Goal: Task Accomplishment & Management: Manage account settings

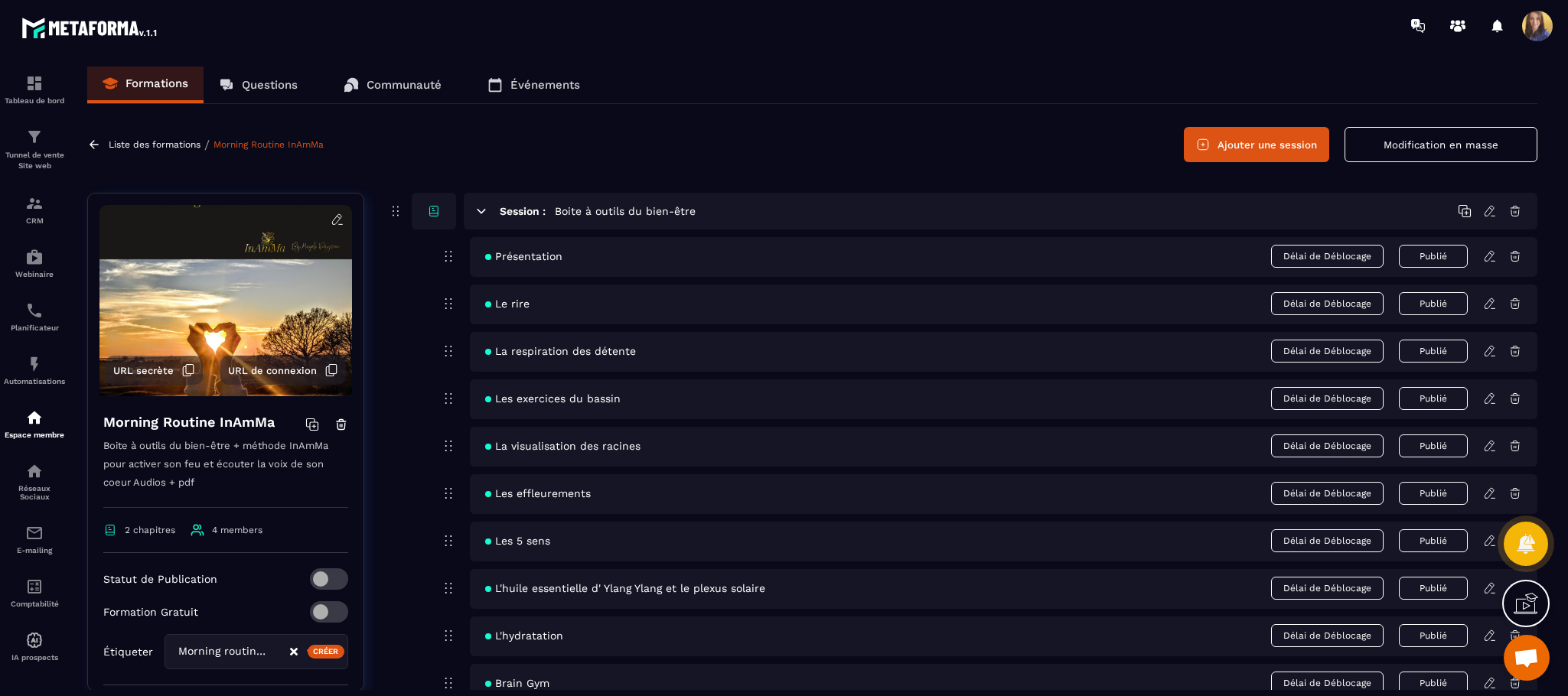
click at [546, 98] on link "Événements" at bounding box center [533, 85] width 124 height 37
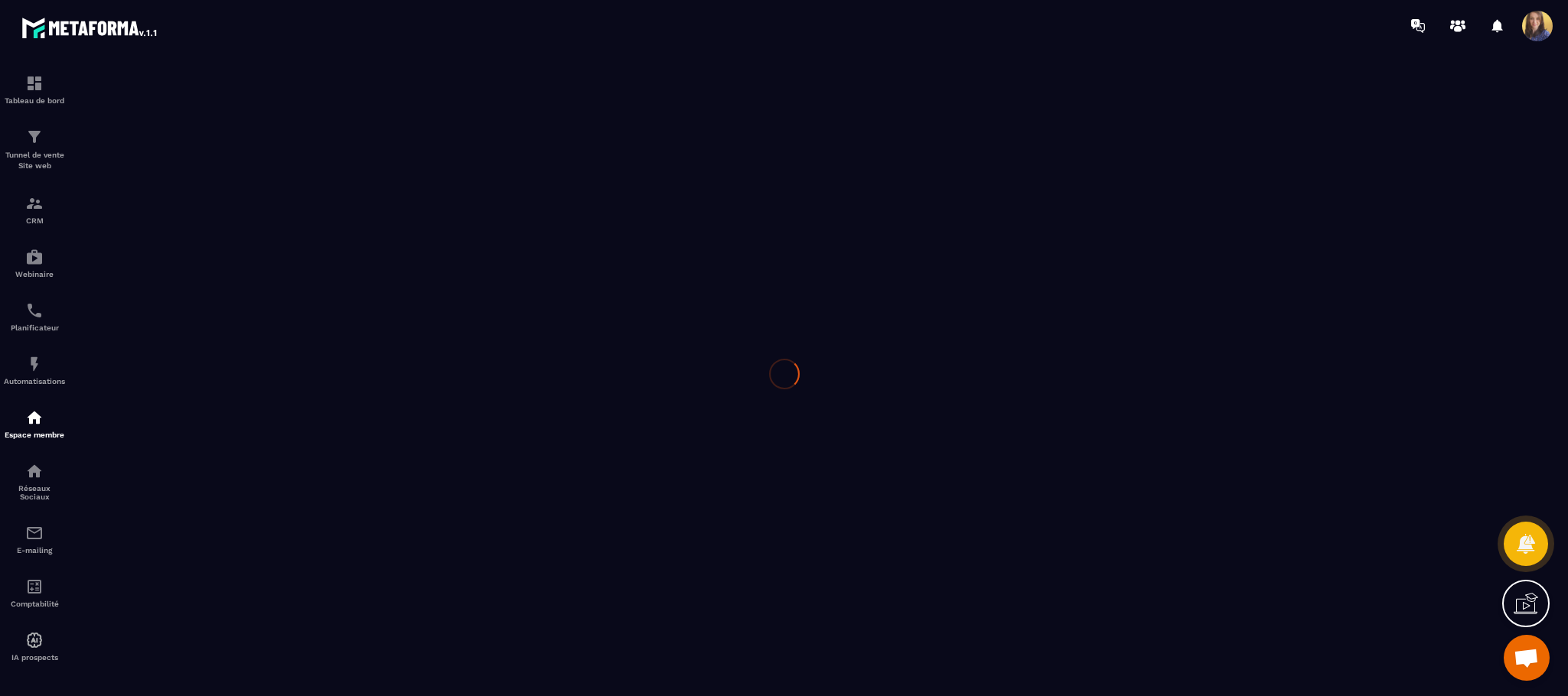
scroll to position [1939, 0]
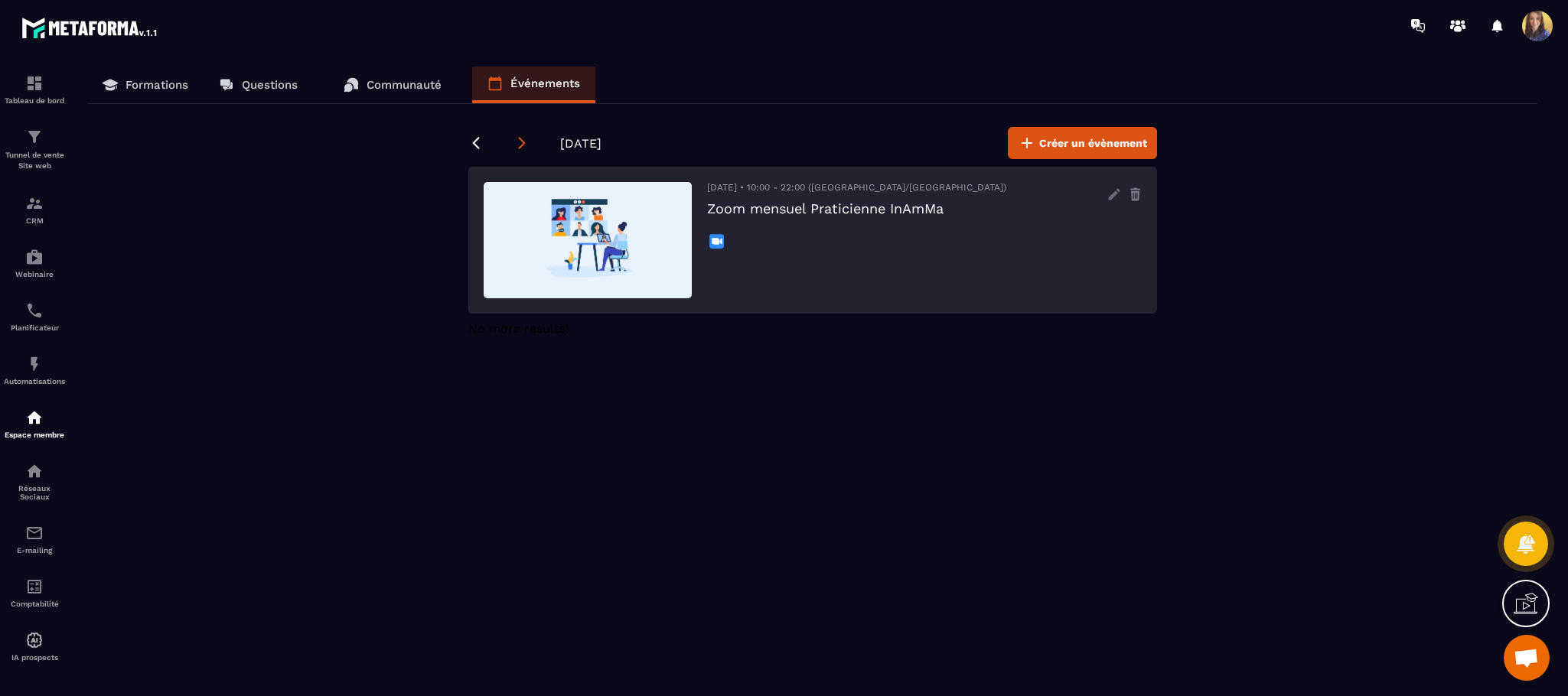
click at [526, 138] on icon at bounding box center [522, 143] width 16 height 16
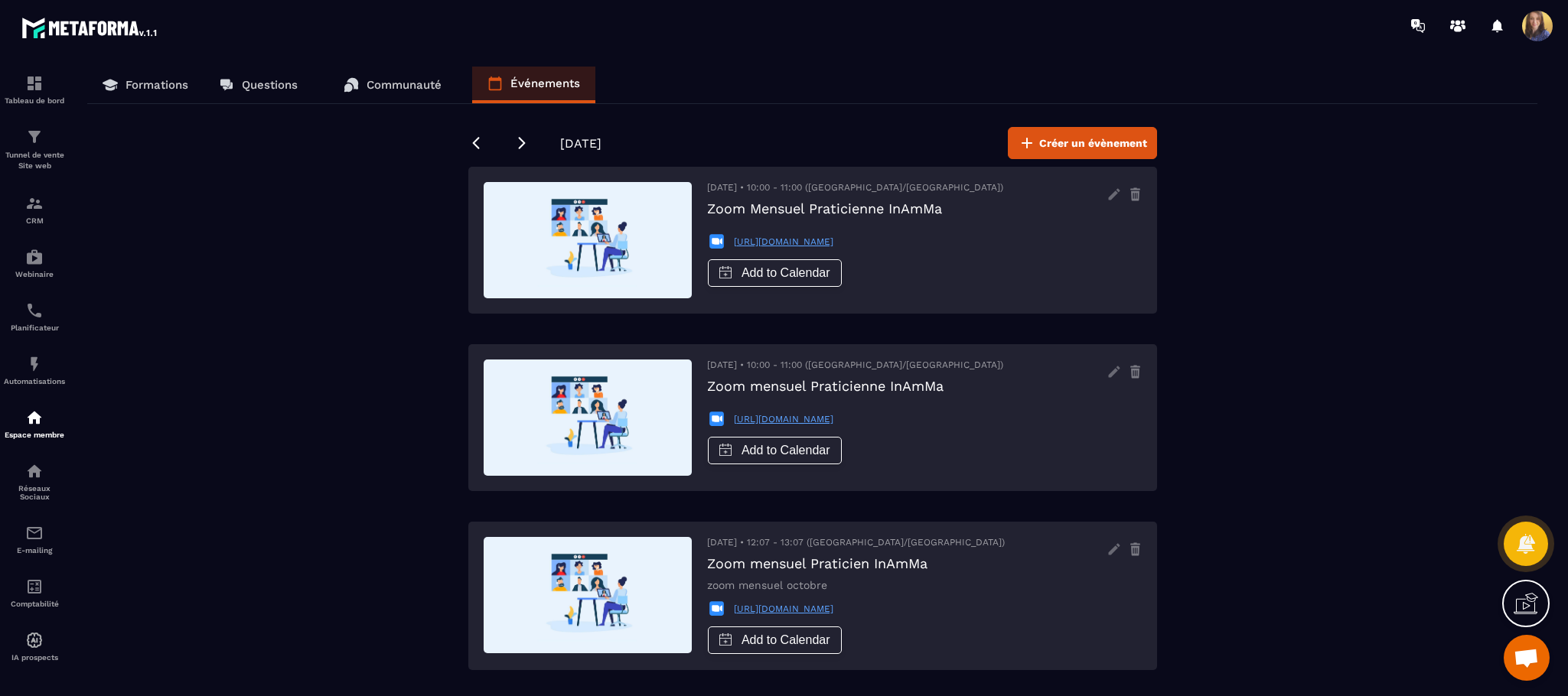
click at [1247, 231] on div "Formations Questions Communauté Événements [DATE] Créer un évènement [DATE] • 1…" at bounding box center [812, 378] width 1481 height 623
click at [156, 90] on p "Formations" at bounding box center [156, 85] width 63 height 14
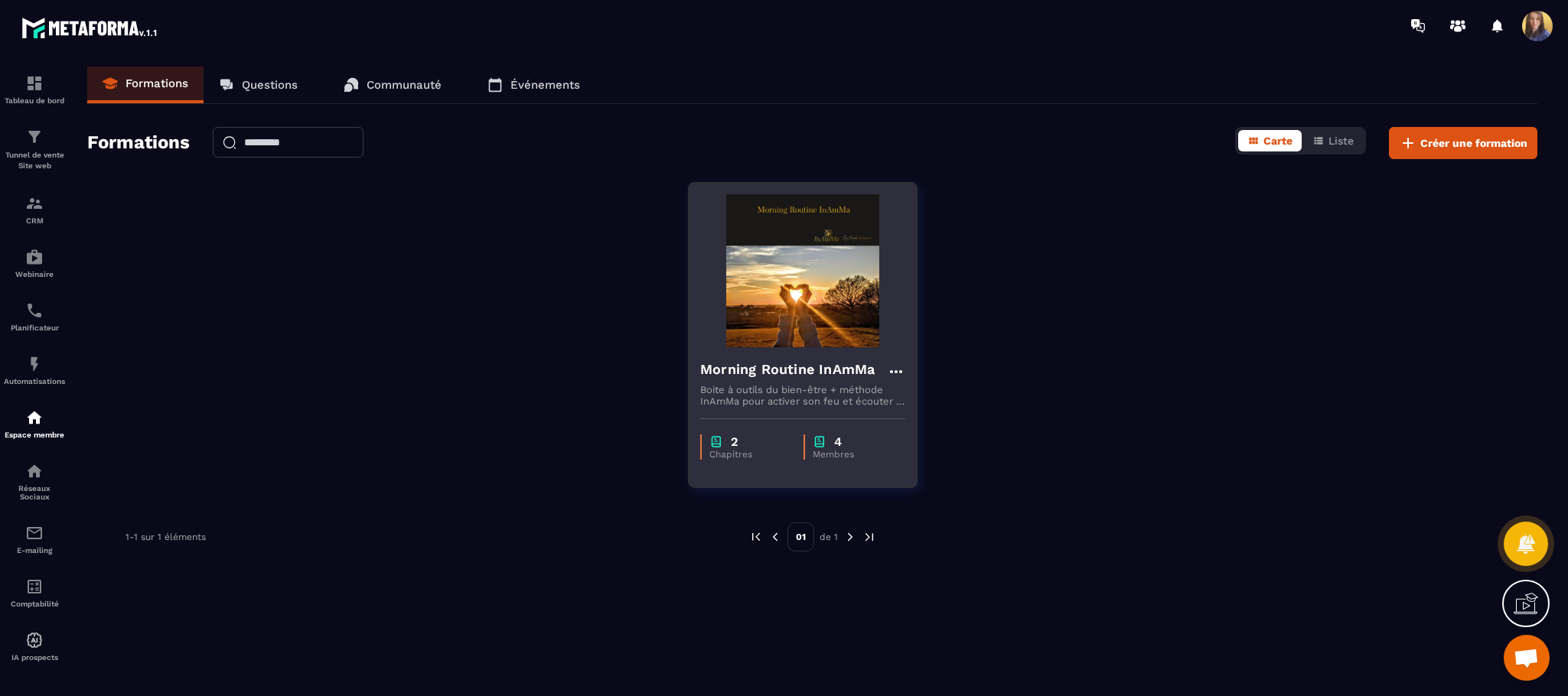
click at [751, 351] on div "Morning Routine InAmMa Boite à outils du bien-être + méthode InAmMa pour active…" at bounding box center [803, 376] width 228 height 60
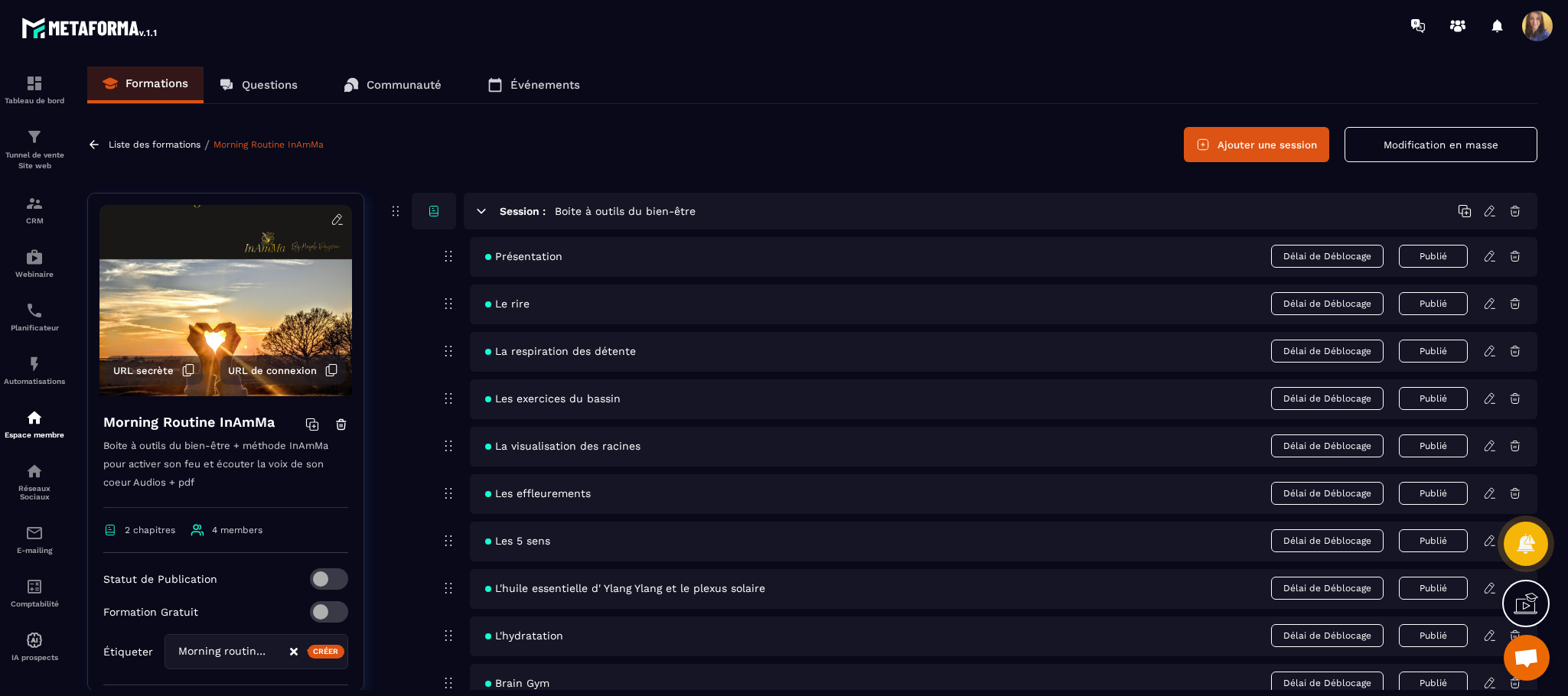
click at [554, 251] on span "Présentation" at bounding box center [524, 256] width 77 height 12
click at [721, 271] on div "Présentation Délai de Déblocage Publié" at bounding box center [1004, 257] width 1068 height 40
click at [1527, 21] on span at bounding box center [1537, 25] width 30 height 30
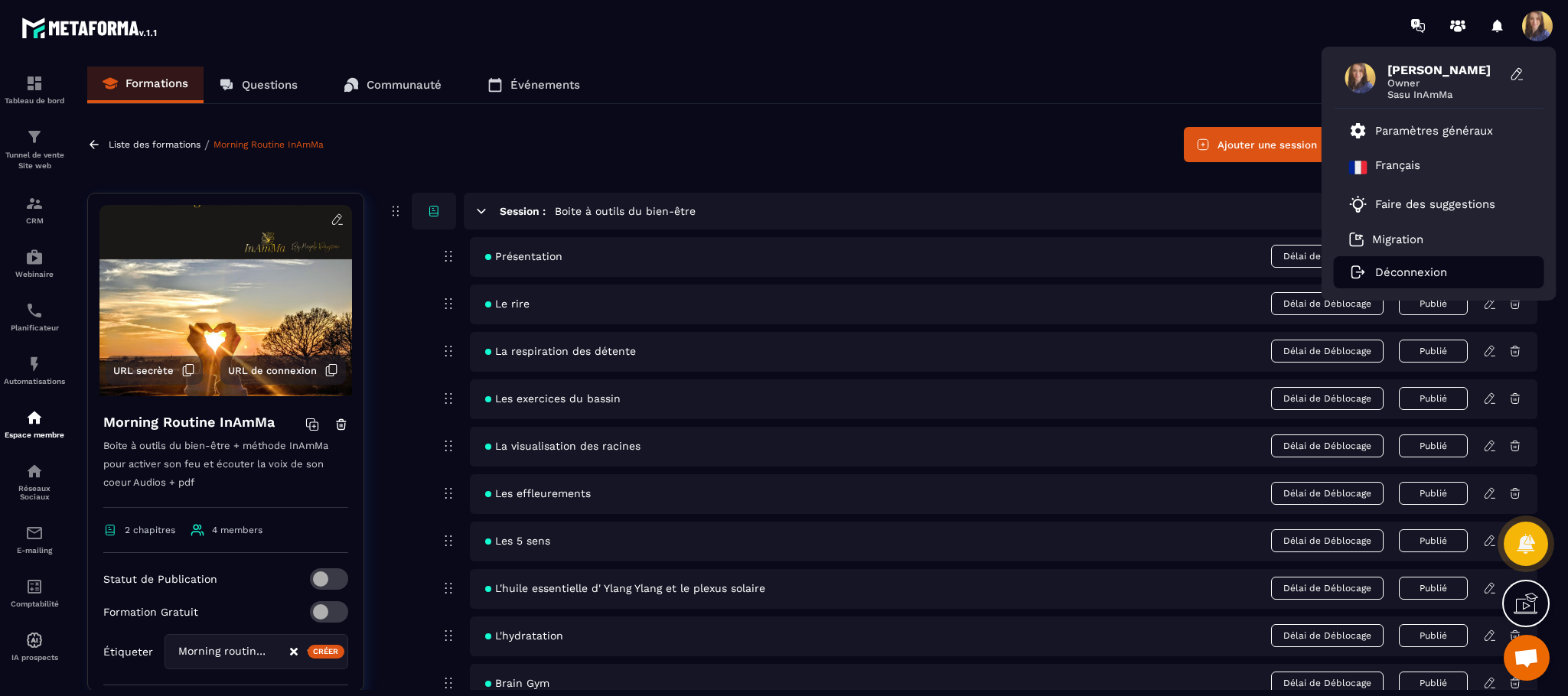
click at [1416, 267] on p "Déconnexion" at bounding box center [1411, 272] width 72 height 14
